Goal: Task Accomplishment & Management: Manage account settings

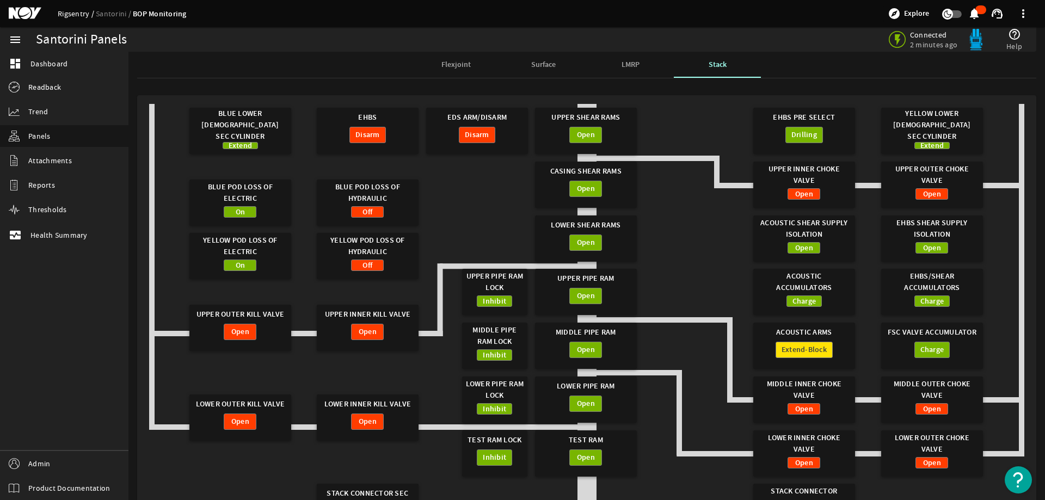
click at [70, 13] on link "Rigsentry" at bounding box center [77, 14] width 38 height 10
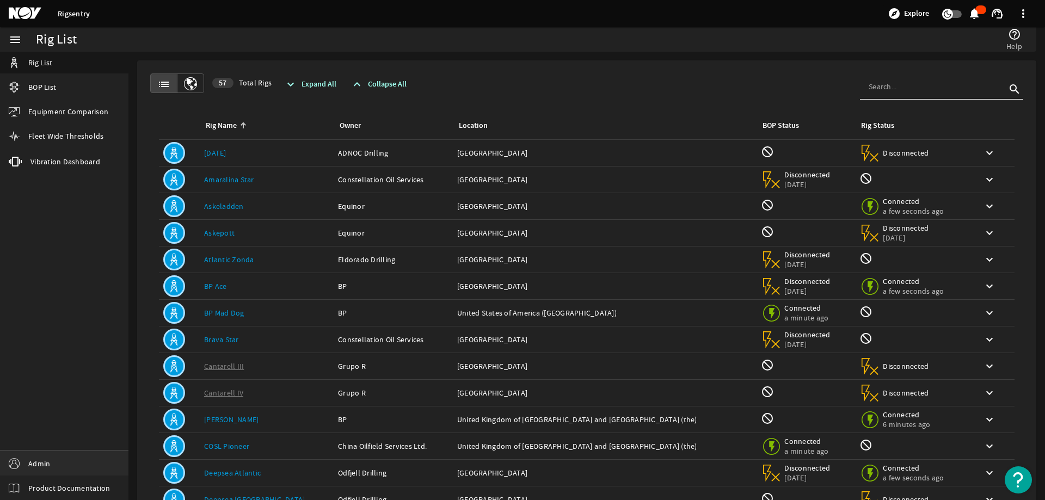
click at [53, 458] on link "Admin" at bounding box center [64, 463] width 128 height 24
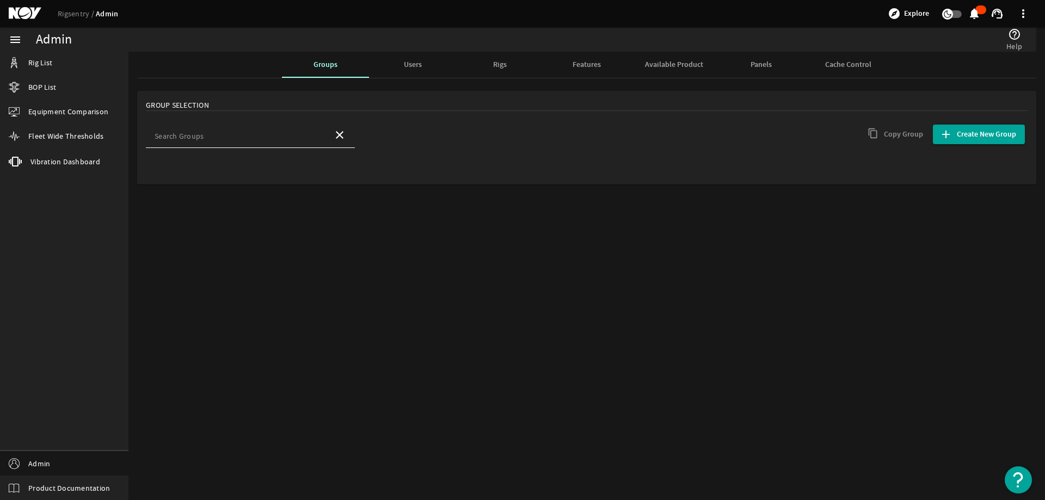
click at [641, 63] on div "Available Product" at bounding box center [673, 65] width 87 height 26
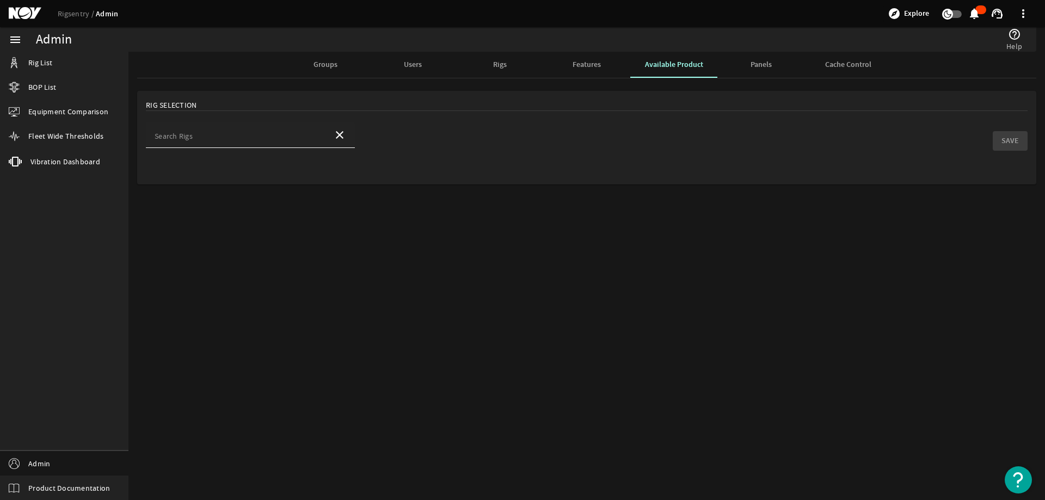
click at [201, 133] on input "Search Rigs" at bounding box center [240, 138] width 170 height 11
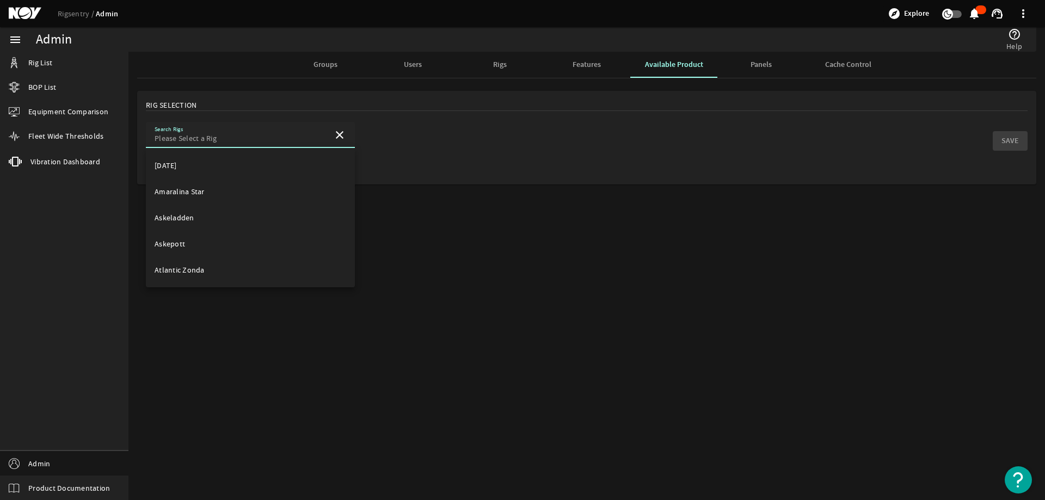
click at [576, 119] on mat-card "Rig Selection Search Rigs close SAVE" at bounding box center [586, 138] width 899 height 94
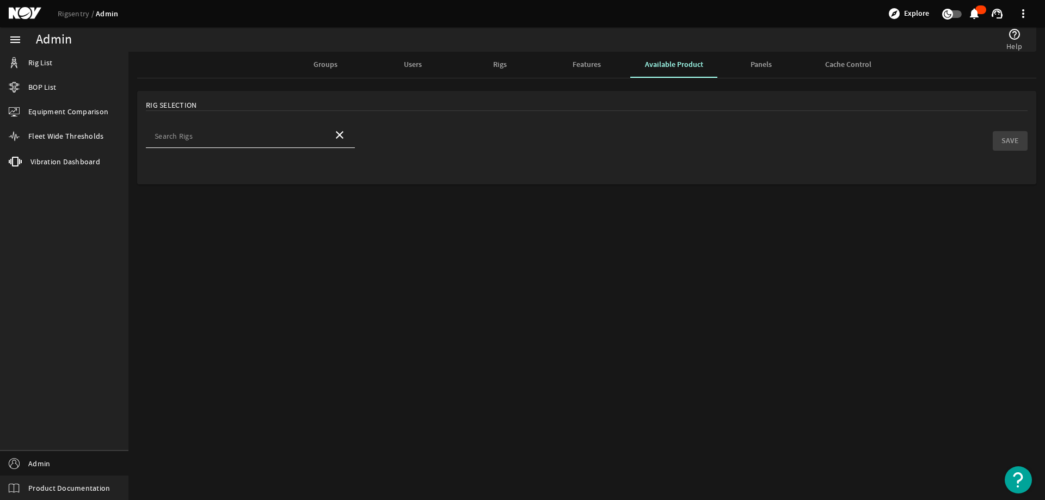
click at [326, 72] on span "Groups" at bounding box center [326, 65] width 24 height 26
